Goal: Information Seeking & Learning: Learn about a topic

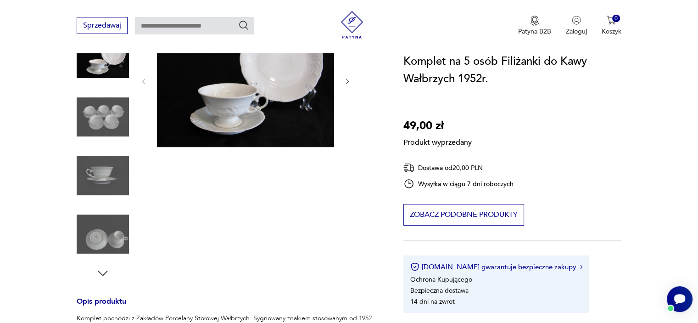
scroll to position [92, 0]
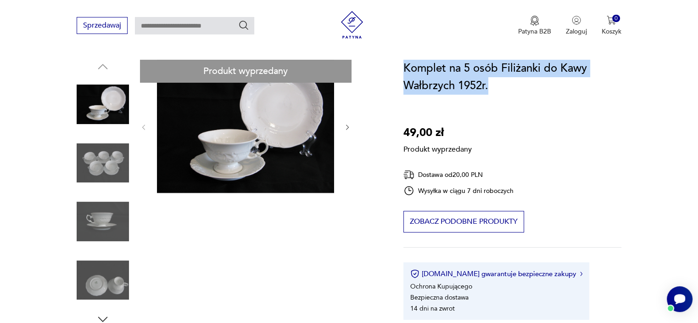
drag, startPoint x: 491, startPoint y: 89, endPoint x: 393, endPoint y: 71, distance: 99.4
copy h1 "Komplet na 5 osób Filiżanki do Kawy Wałbrzych 1952r."
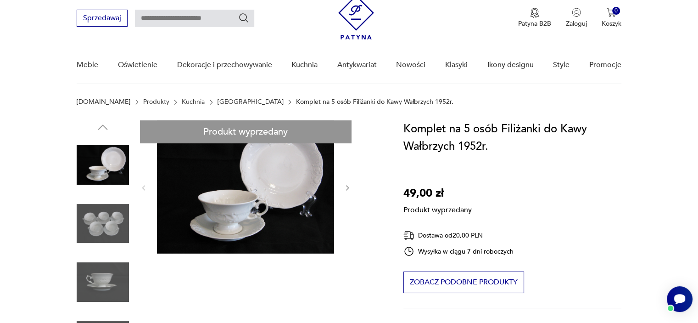
scroll to position [0, 0]
